Goal: Navigation & Orientation: Find specific page/section

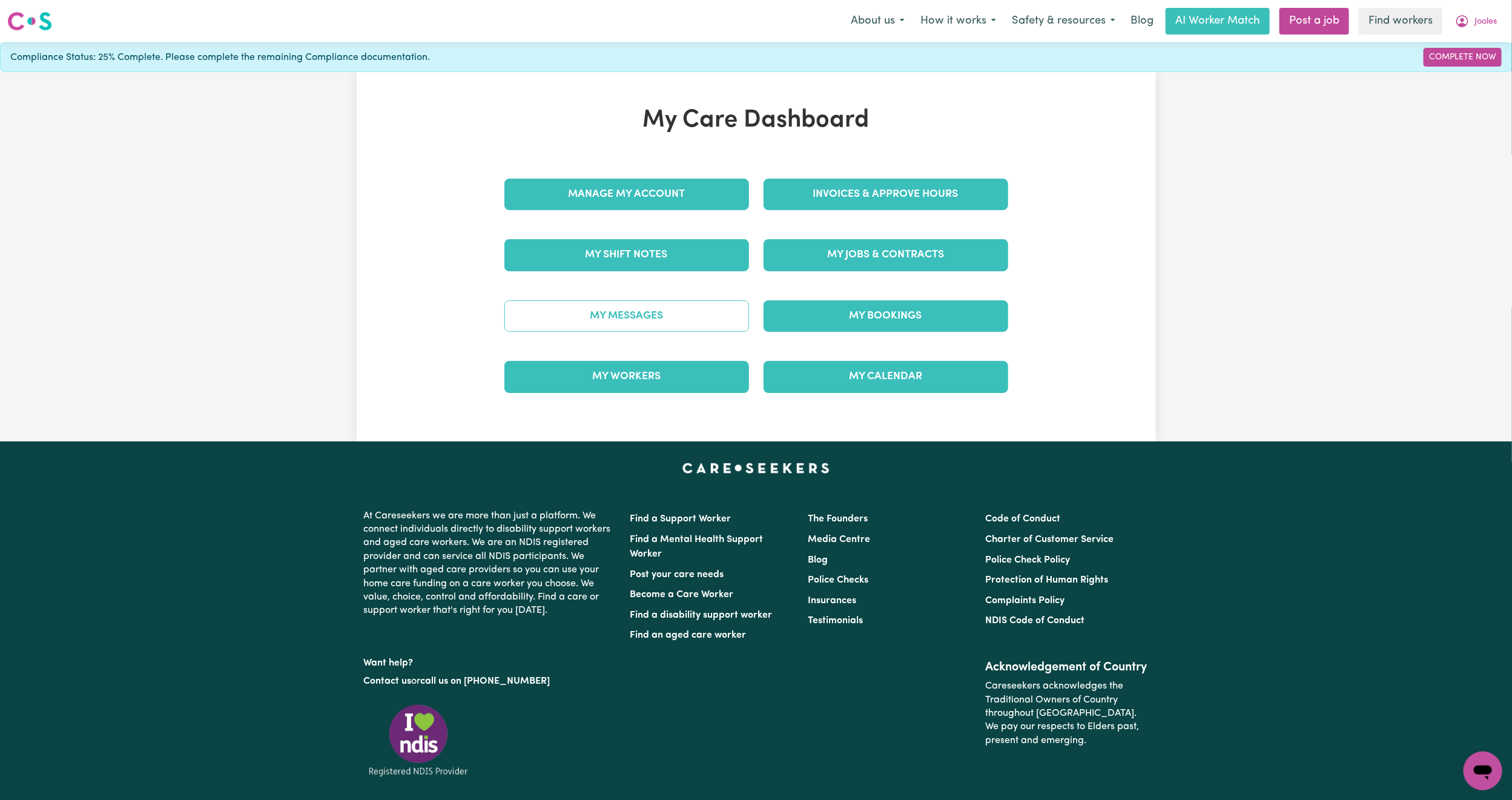
click at [665, 315] on link "My Messages" at bounding box center [627, 316] width 245 height 31
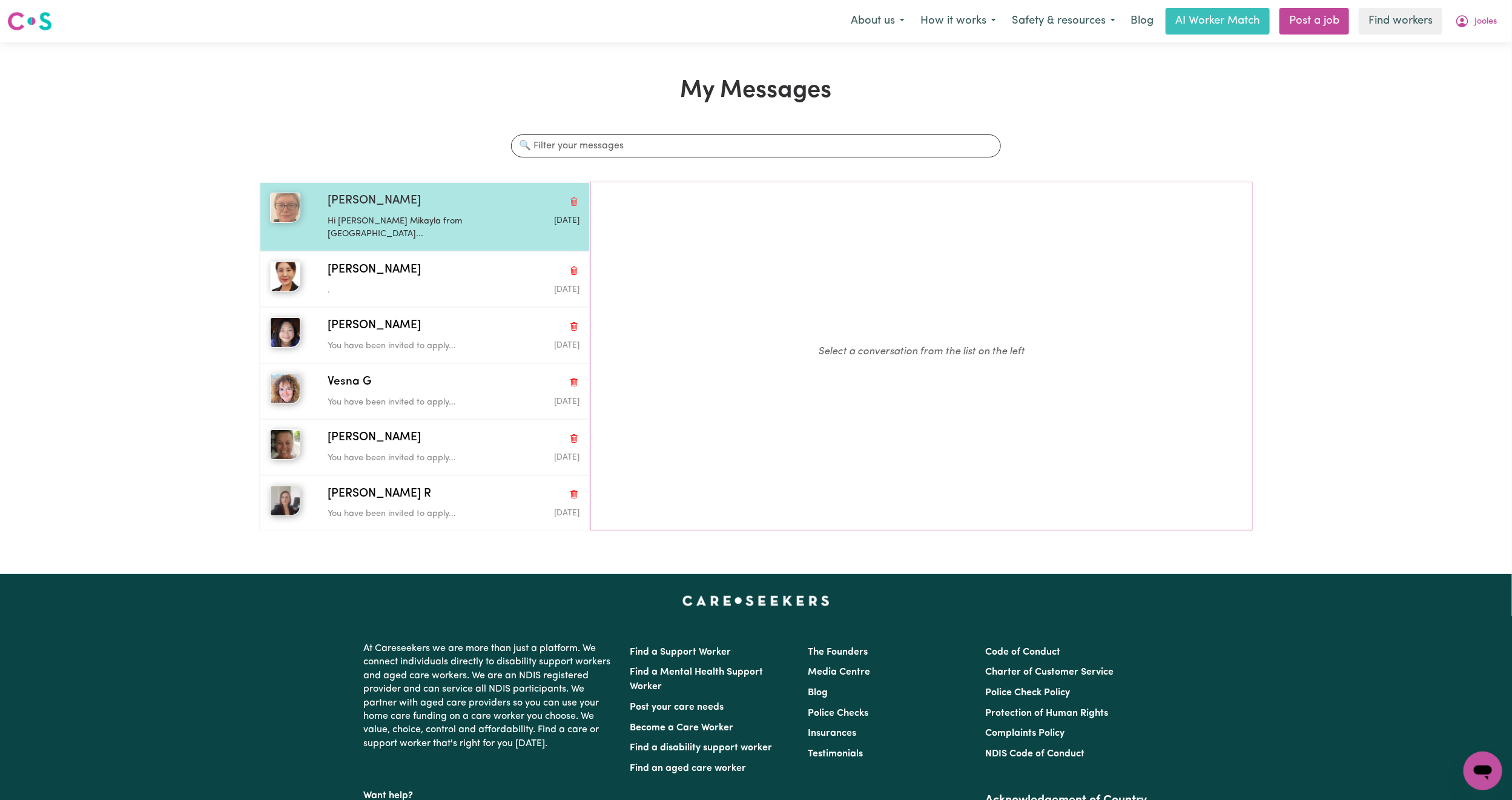
click at [440, 230] on div "[PERSON_NAME] Hi [PERSON_NAME] Mikayla from [GEOGRAPHIC_DATA]... [DATE]" at bounding box center [425, 216] width 330 height 69
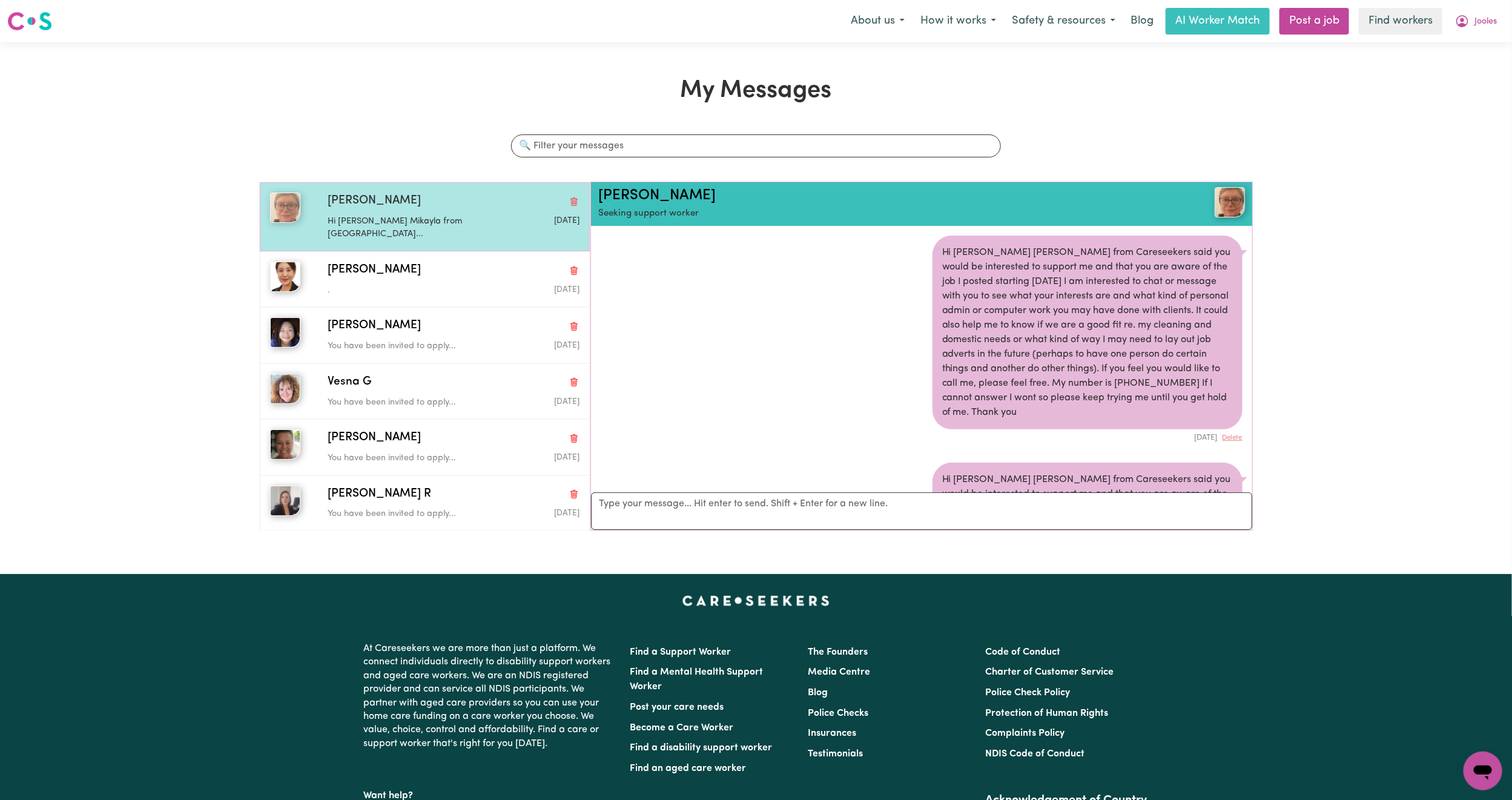
scroll to position [169, 0]
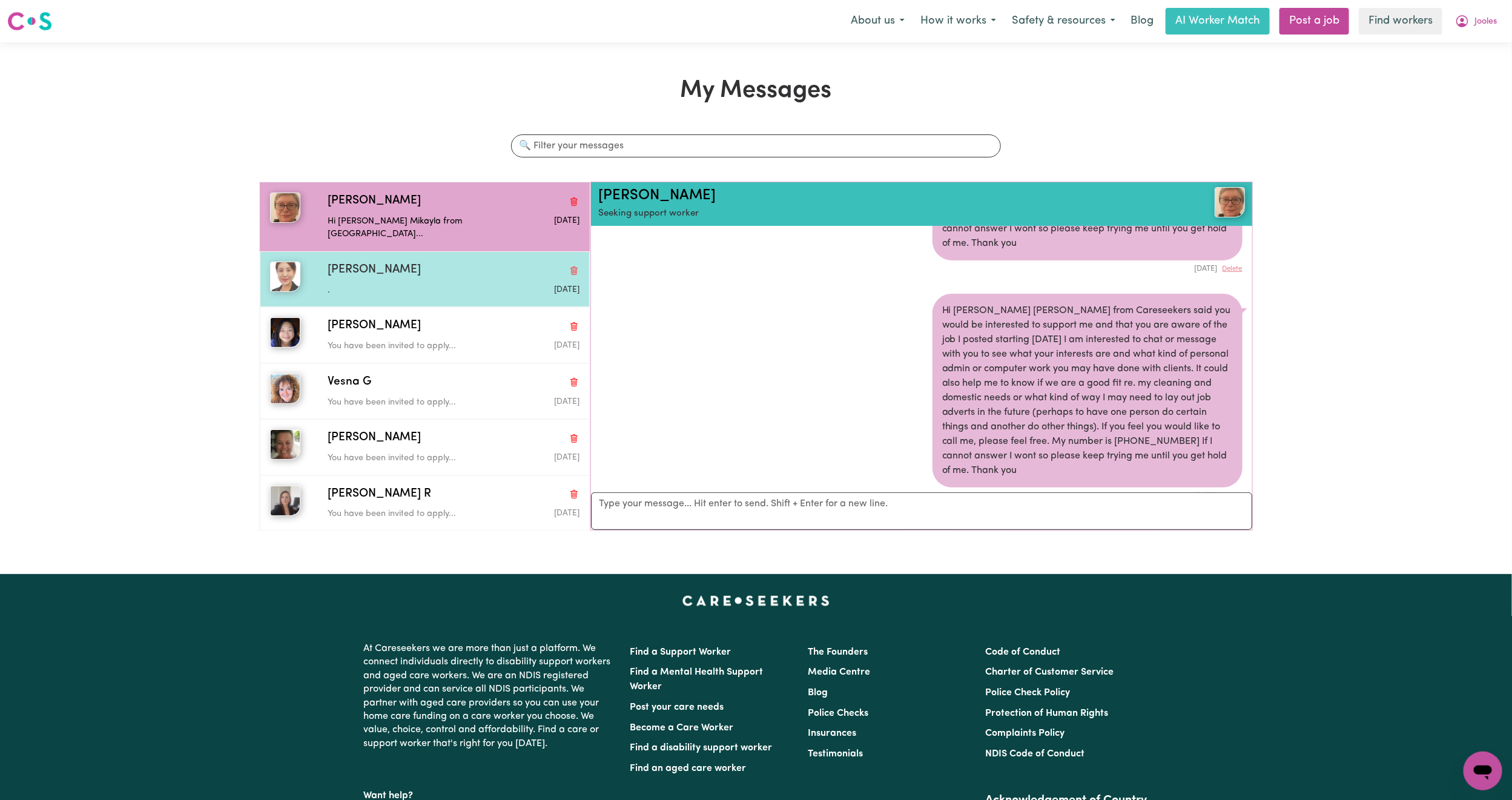
click at [436, 279] on div "." at bounding box center [411, 288] width 168 height 18
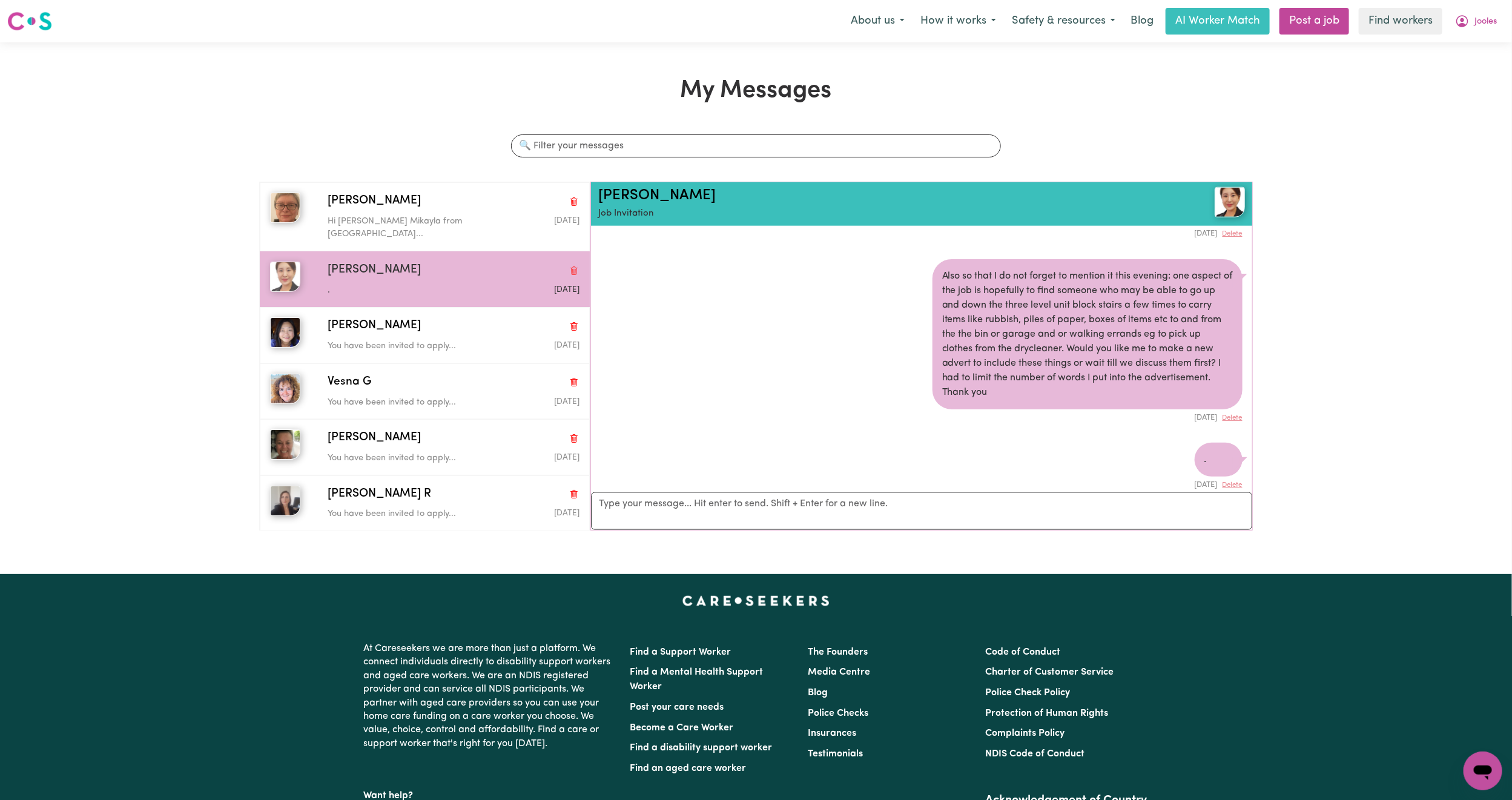
scroll to position [1006, 0]
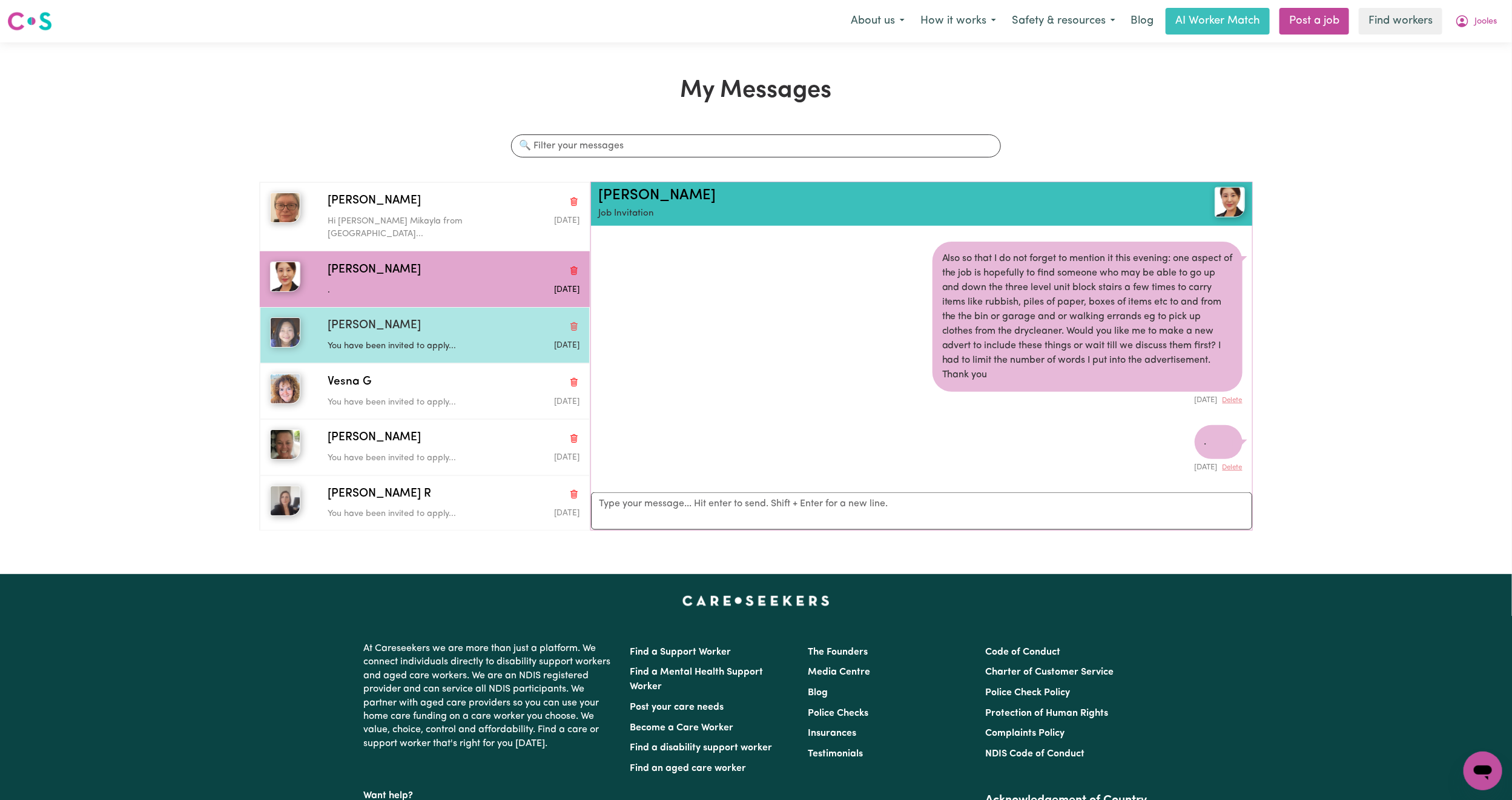
click at [346, 317] on span "[PERSON_NAME]" at bounding box center [374, 326] width 93 height 18
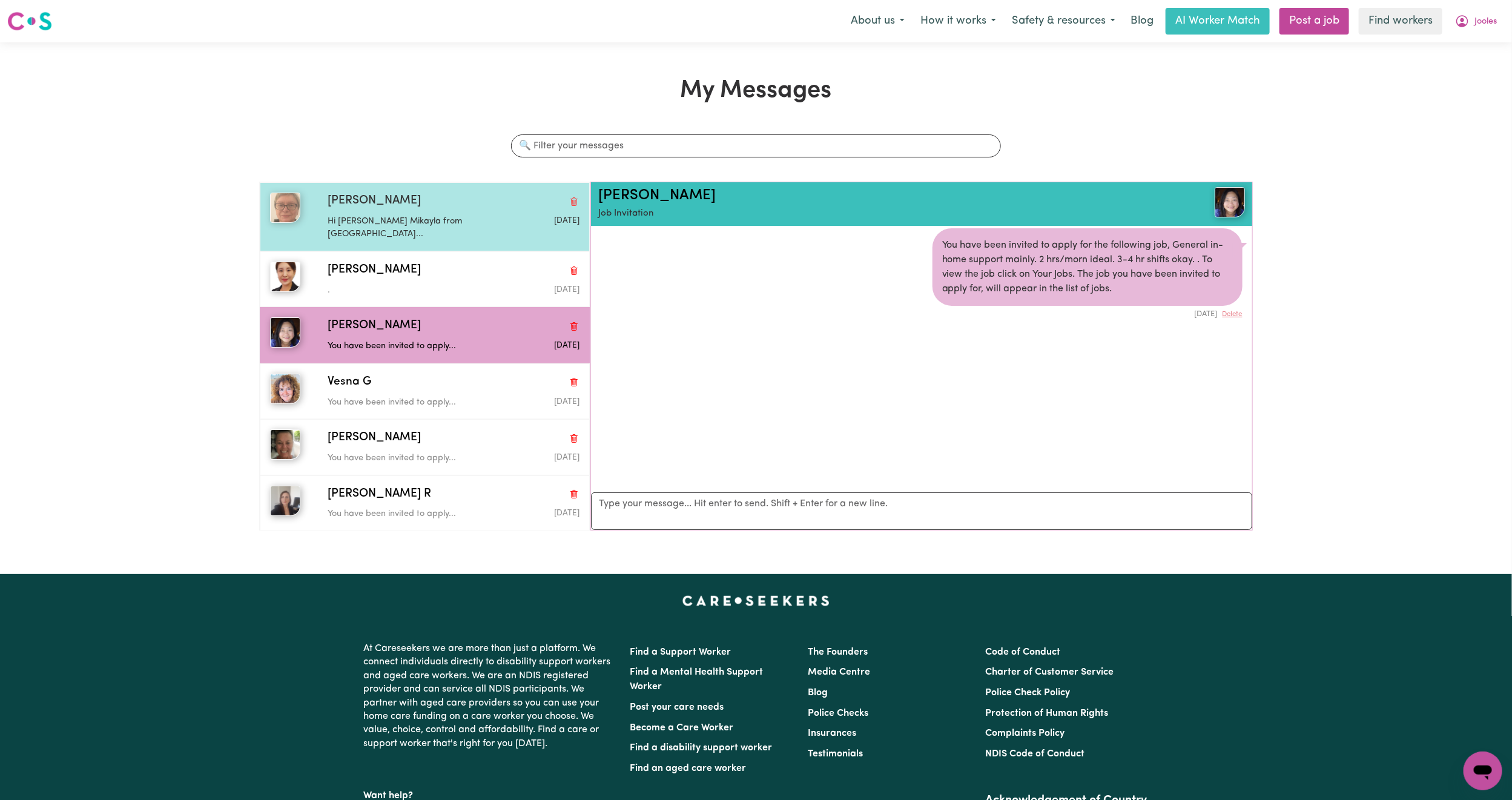
click at [410, 223] on p "Hi [PERSON_NAME] Mikayla from [GEOGRAPHIC_DATA]..." at bounding box center [411, 227] width 168 height 26
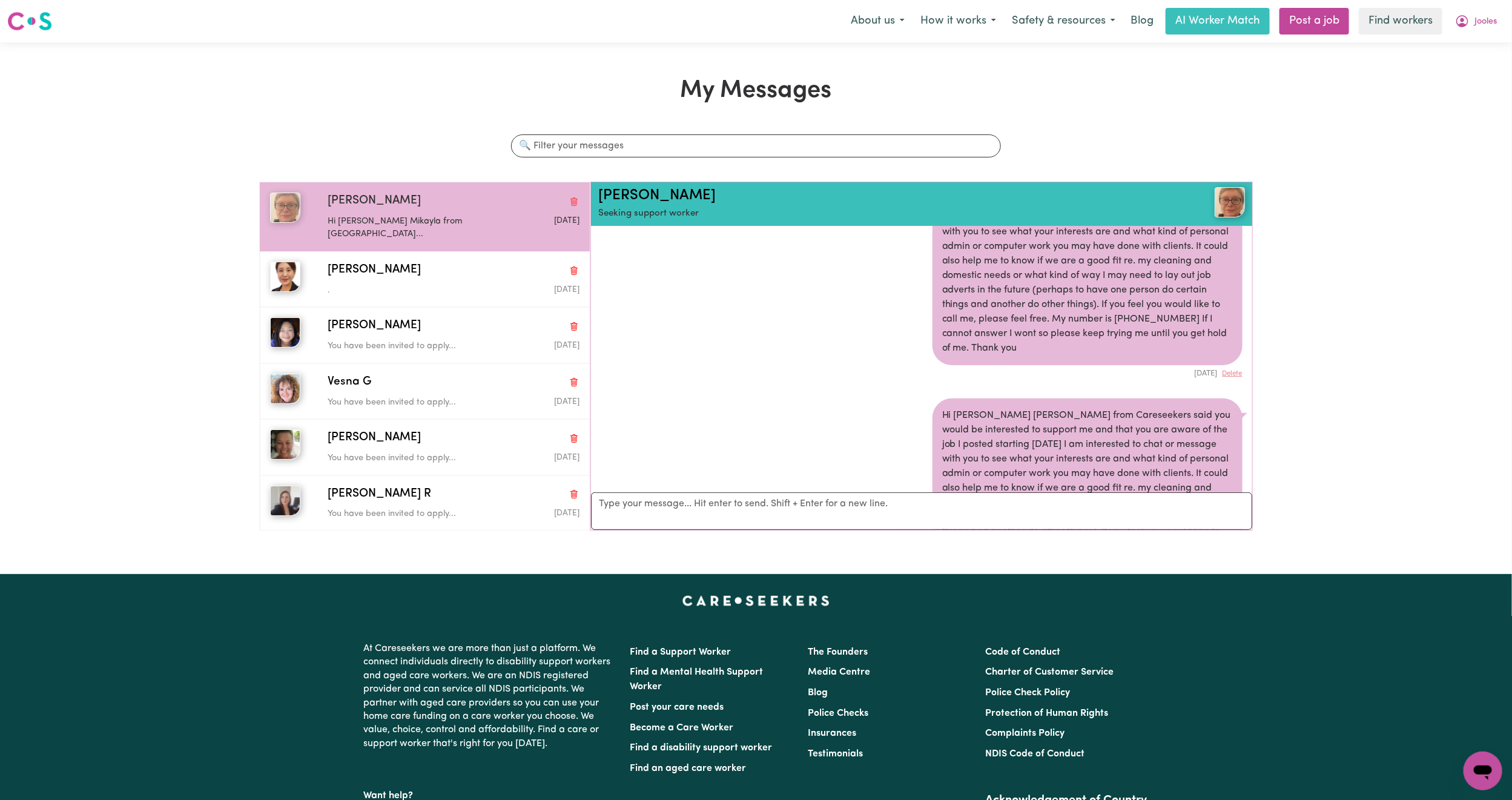
scroll to position [91, 0]
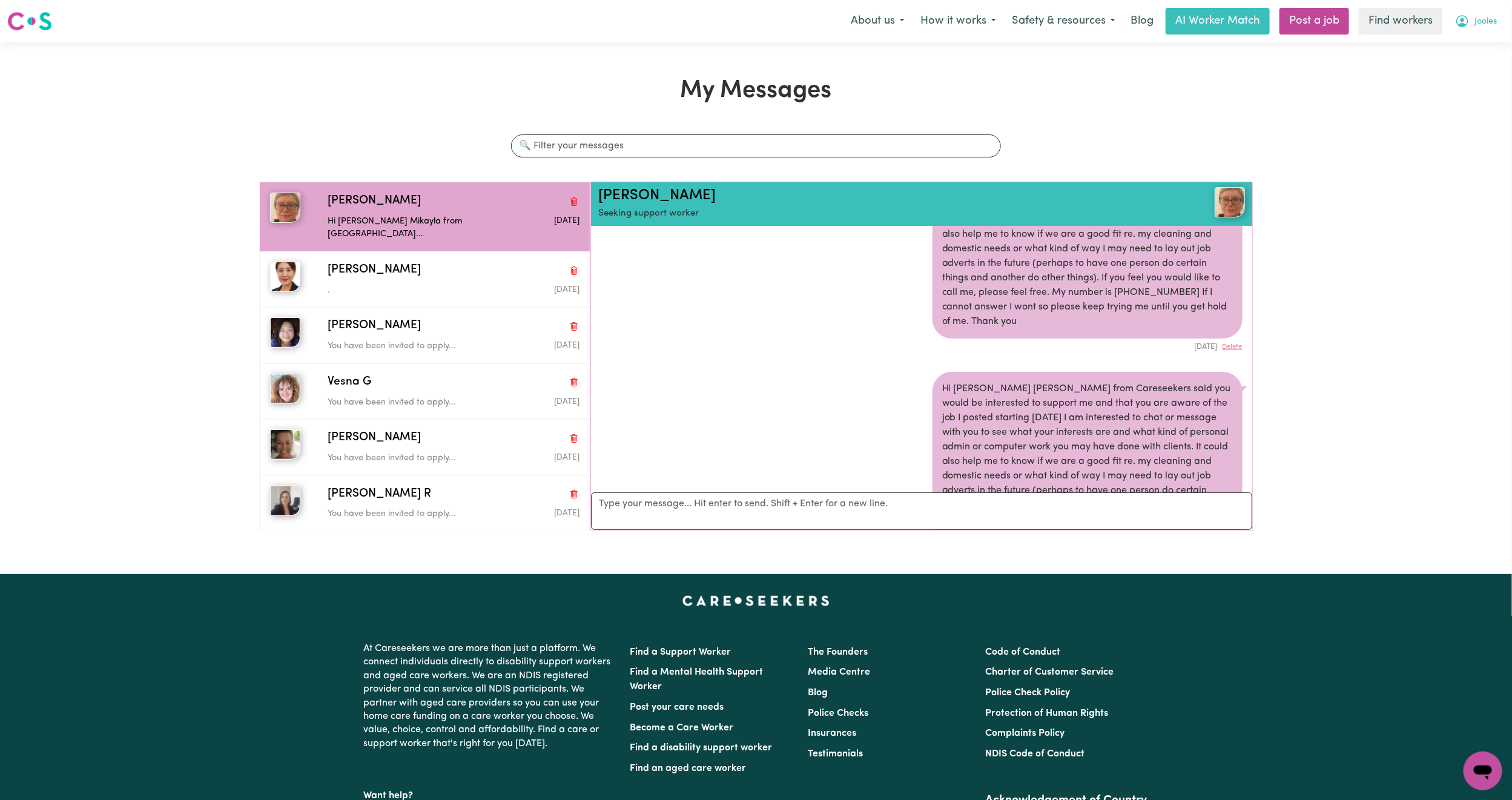
click at [1485, 27] on span "Jooles" at bounding box center [1486, 22] width 22 height 13
click at [1455, 44] on link "My Dashboard" at bounding box center [1456, 48] width 96 height 23
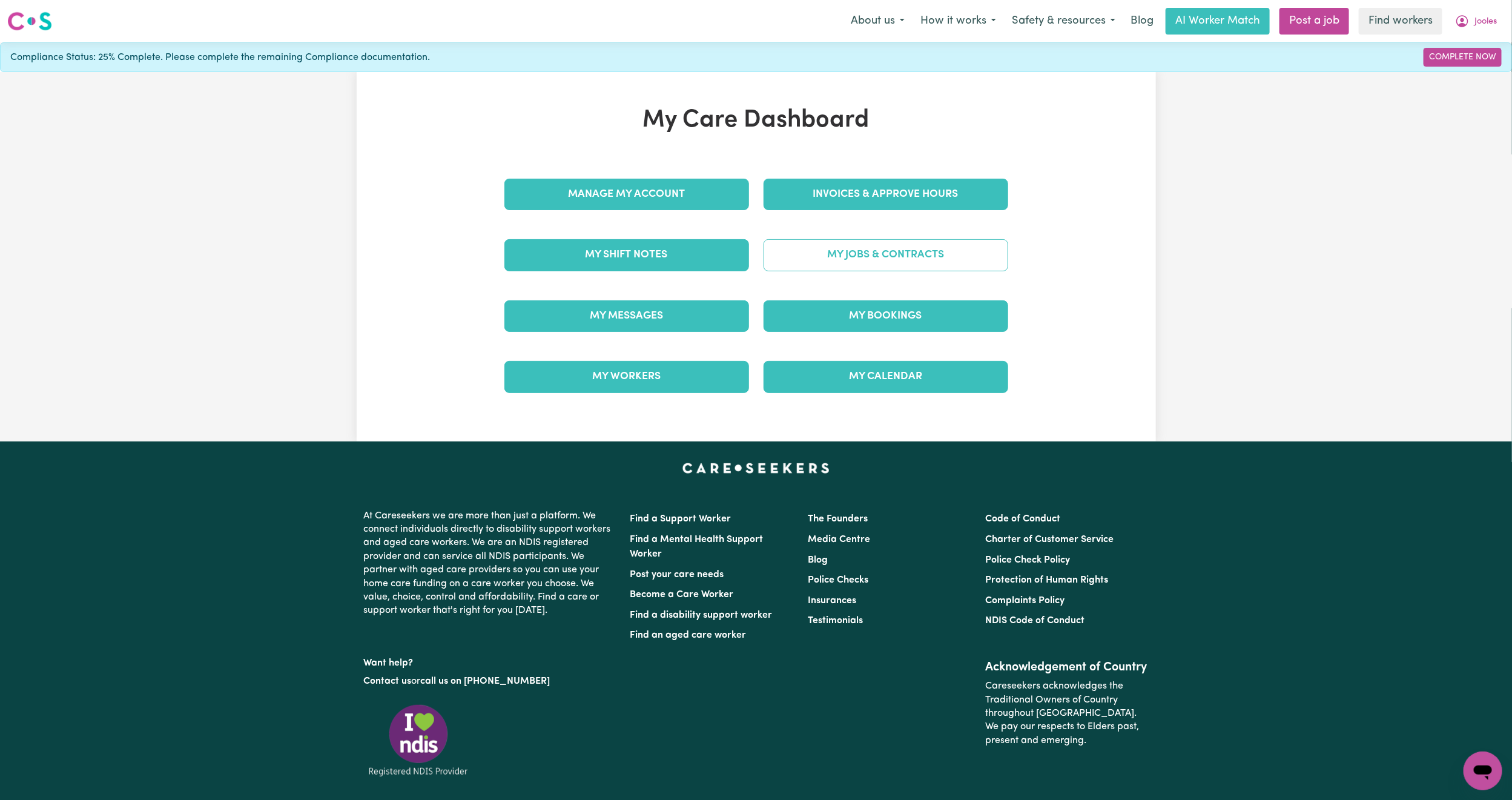
click at [944, 244] on link "My Jobs & Contracts" at bounding box center [886, 254] width 245 height 31
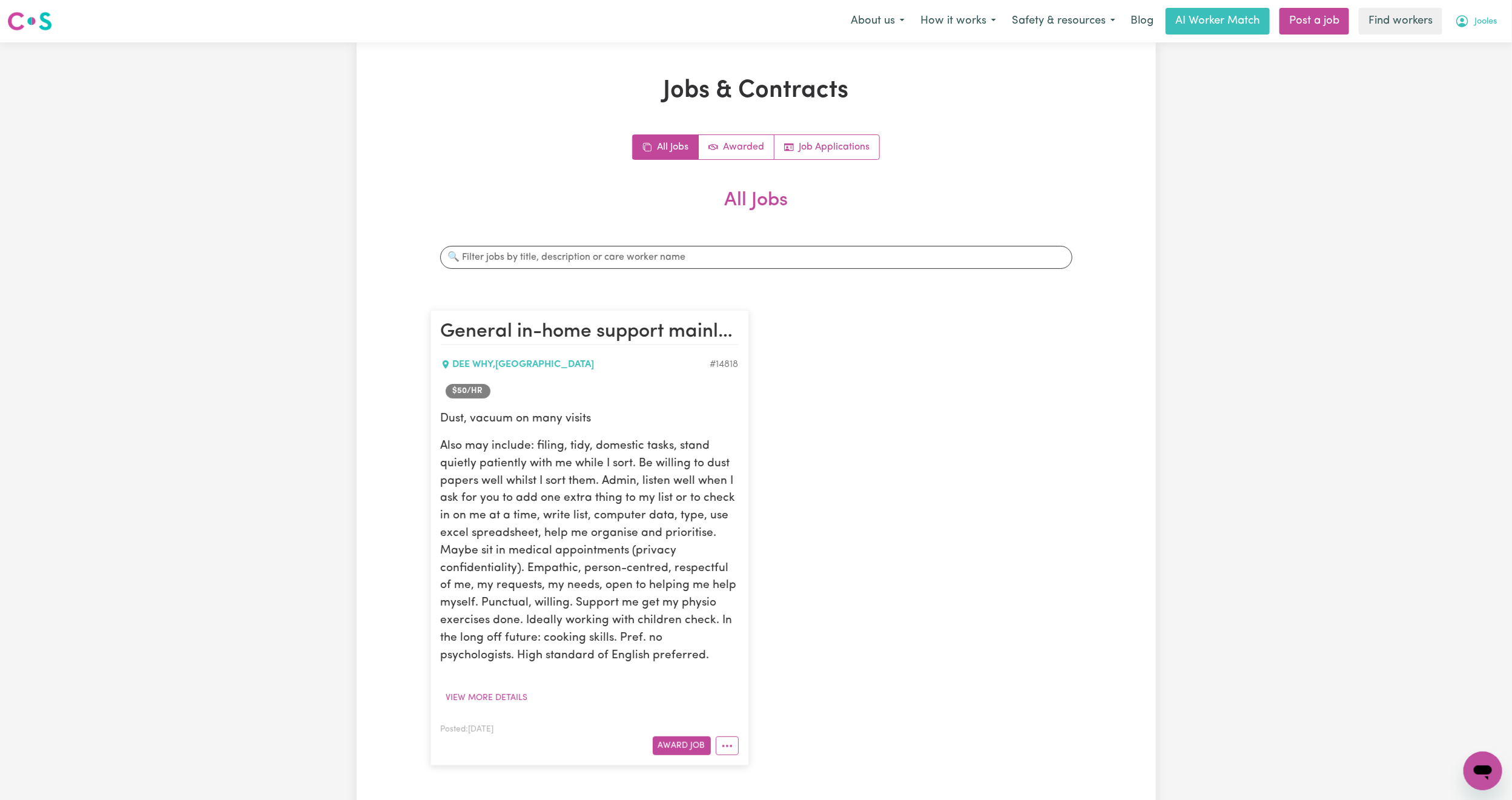
click at [1490, 30] on button "Jooles" at bounding box center [1476, 21] width 57 height 25
drag, startPoint x: 1490, startPoint y: 30, endPoint x: 1468, endPoint y: 51, distance: 30.4
click at [1468, 51] on link "My Dashboard" at bounding box center [1456, 48] width 96 height 23
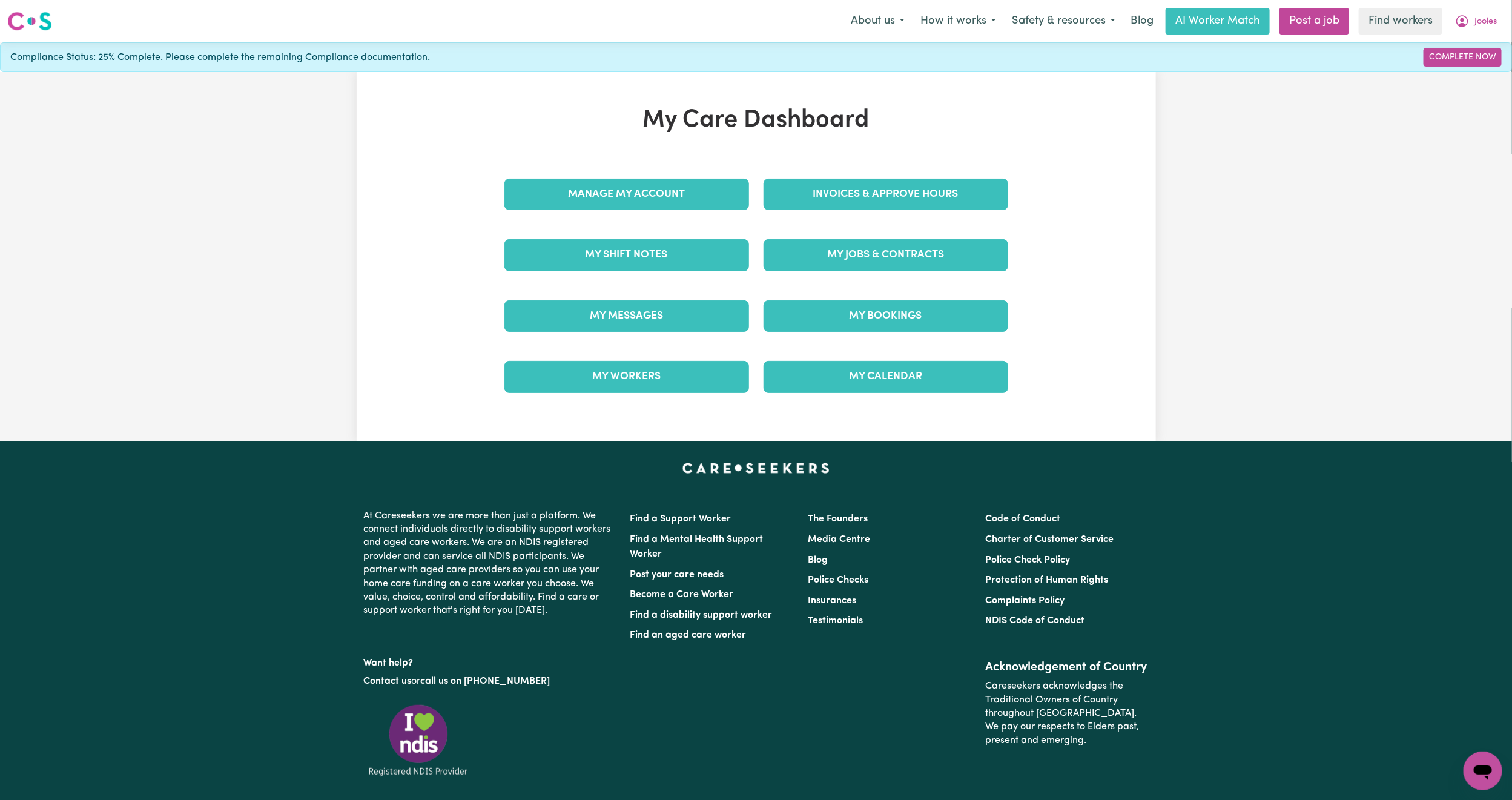
click at [883, 235] on div "My Jobs & Contracts" at bounding box center [886, 254] width 259 height 60
click at [887, 251] on link "My Jobs & Contracts" at bounding box center [886, 254] width 245 height 31
